Goal: Check status: Check status

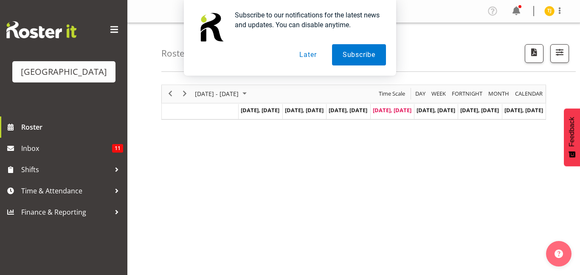
click at [314, 56] on button "Later" at bounding box center [308, 54] width 38 height 21
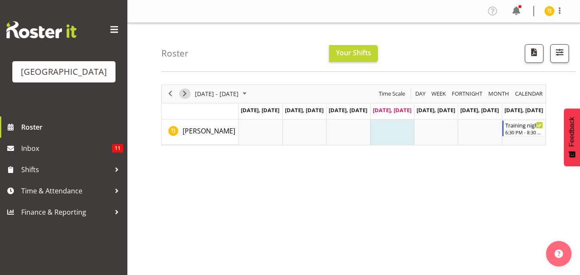
click at [188, 94] on span "Next" at bounding box center [184, 93] width 10 height 11
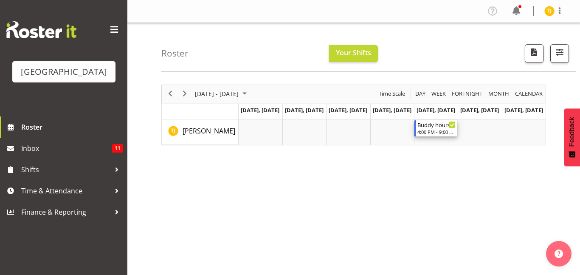
click at [426, 130] on div "4:00 PM - 9:00 PM" at bounding box center [436, 131] width 38 height 7
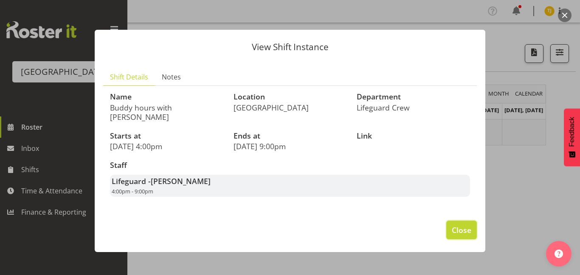
click at [448, 220] on button "Close" at bounding box center [461, 229] width 31 height 19
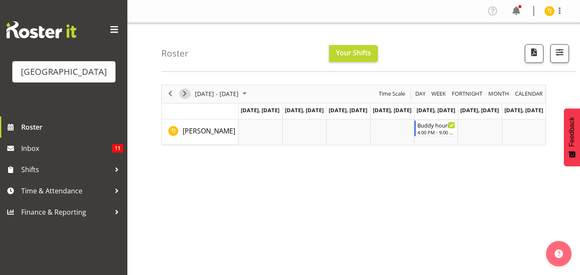
click at [186, 92] on span "Next" at bounding box center [184, 93] width 10 height 11
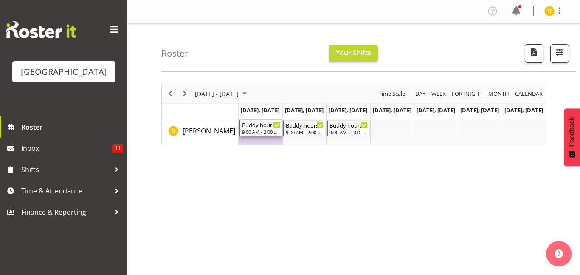
click at [265, 134] on div "9:00 AM - 2:00 PM" at bounding box center [261, 131] width 38 height 7
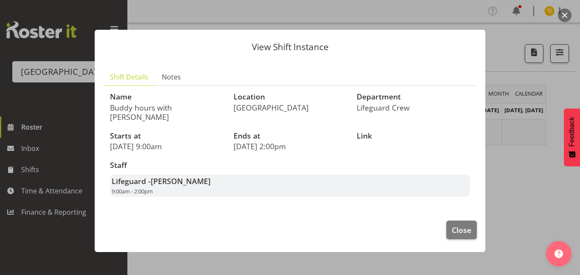
click at [477, 225] on footer "Close" at bounding box center [290, 232] width 390 height 40
click at [473, 225] on button "Close" at bounding box center [461, 229] width 31 height 19
